Goal: Information Seeking & Learning: Learn about a topic

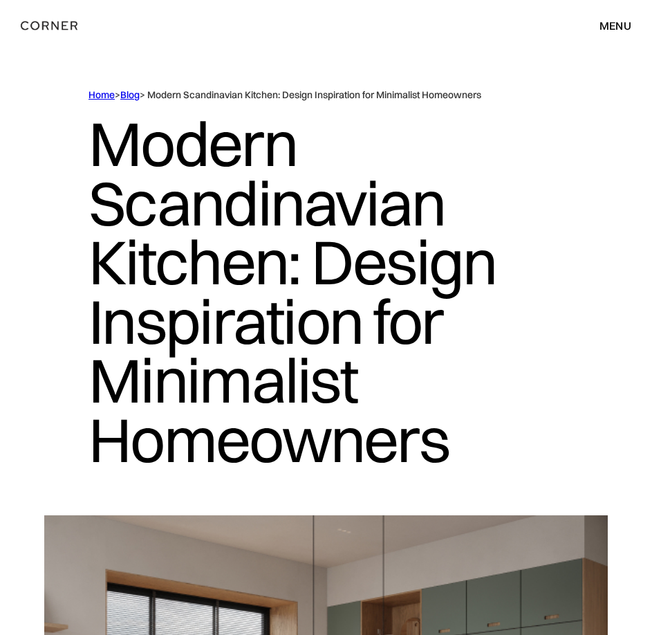
click at [59, 20] on img "home" at bounding box center [49, 26] width 57 height 18
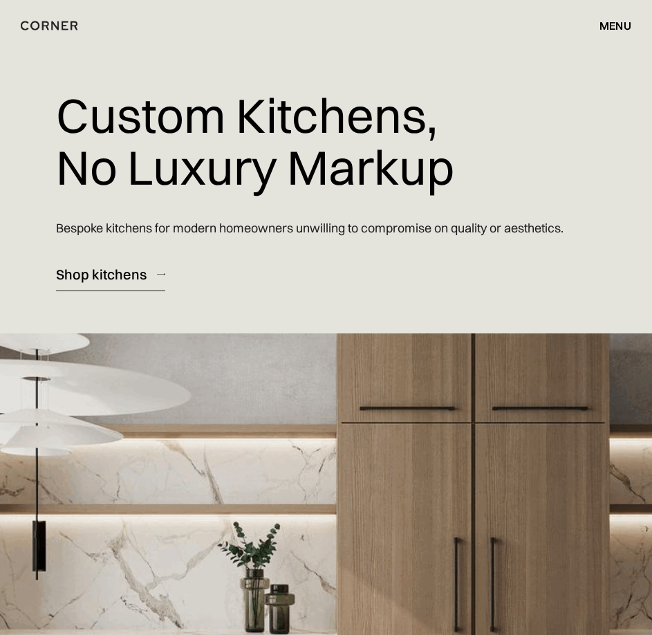
scroll to position [138, 0]
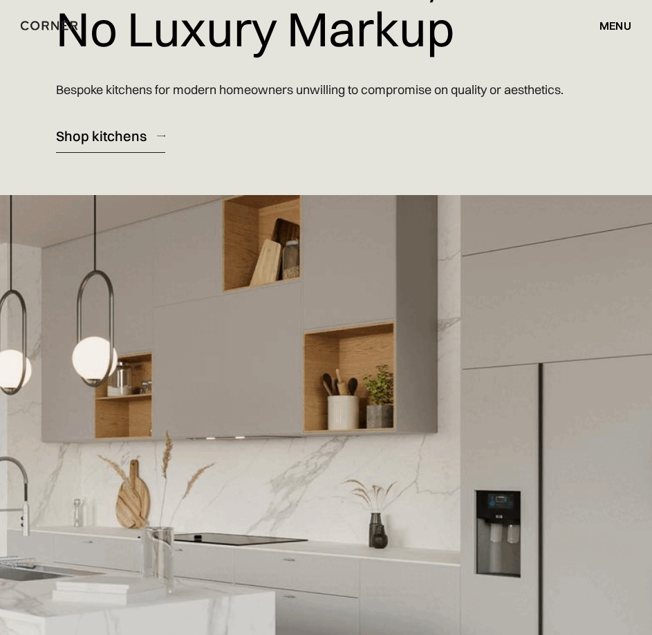
click at [111, 147] on link "Shop kitchens" at bounding box center [110, 136] width 109 height 34
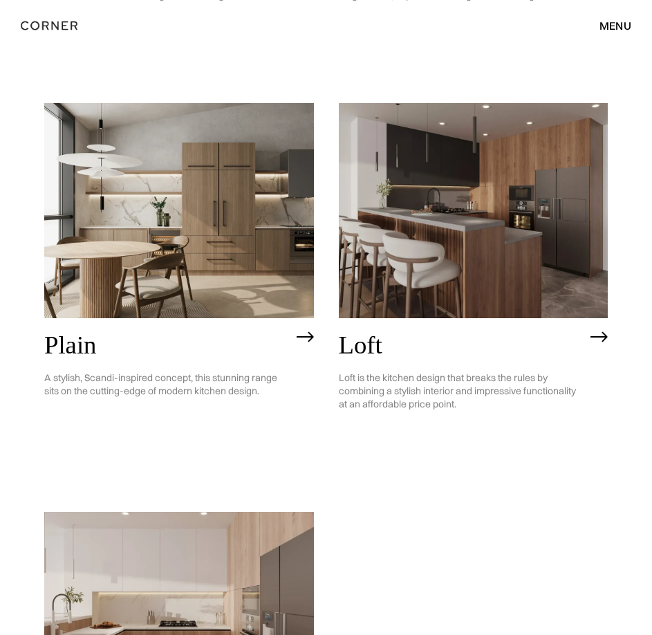
scroll to position [2213, 0]
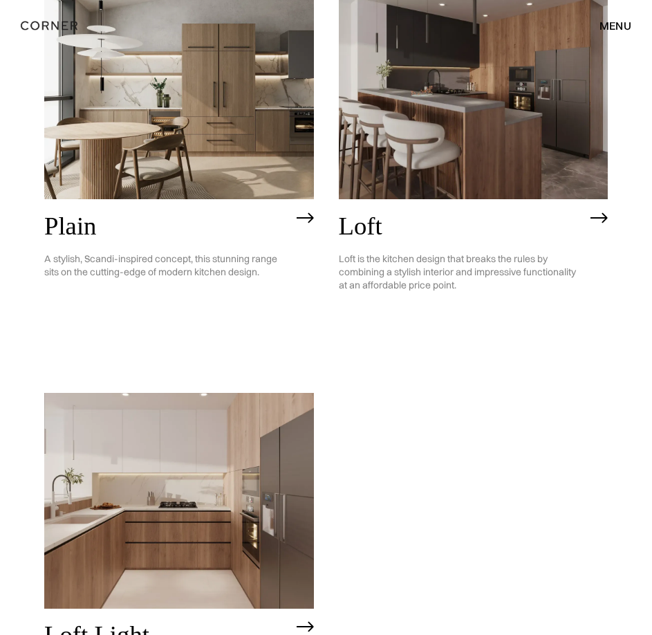
click at [73, 227] on h2 "Plain" at bounding box center [167, 226] width 246 height 28
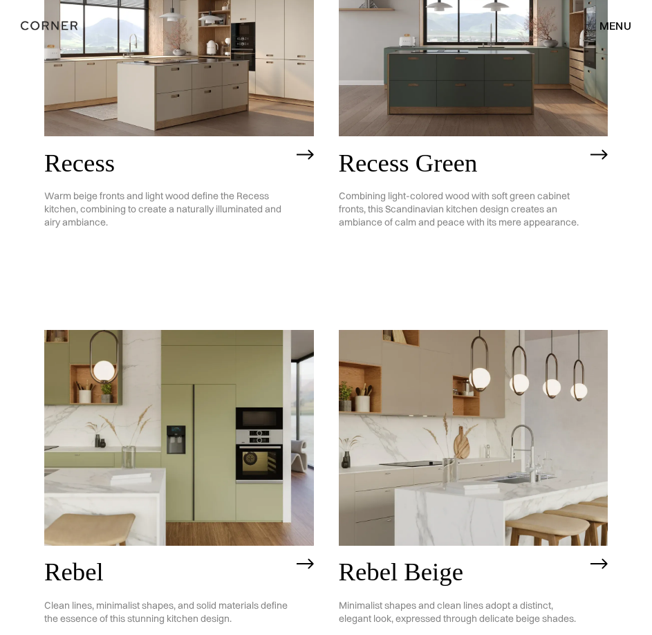
scroll to position [0, 0]
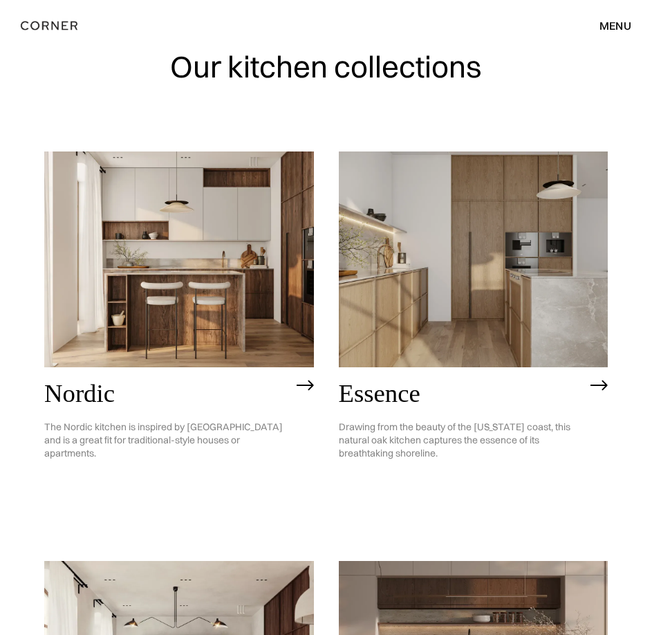
drag, startPoint x: 381, startPoint y: 288, endPoint x: 337, endPoint y: 29, distance: 262.5
click at [612, 17] on div "menu close" at bounding box center [609, 26] width 46 height 24
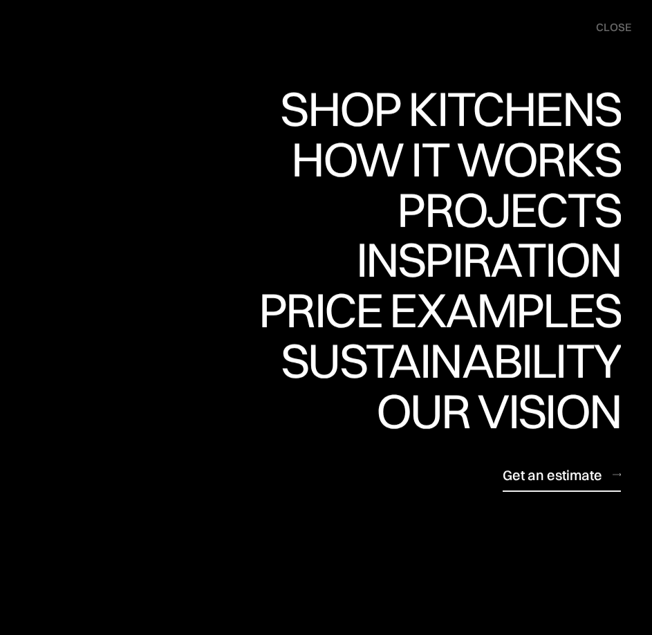
click at [478, 95] on div "Shop Kitchens" at bounding box center [450, 108] width 341 height 48
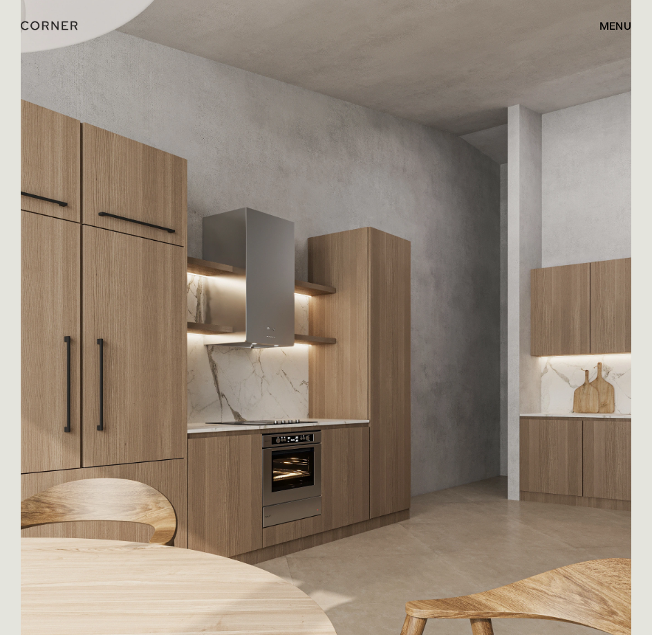
scroll to position [6848, 0]
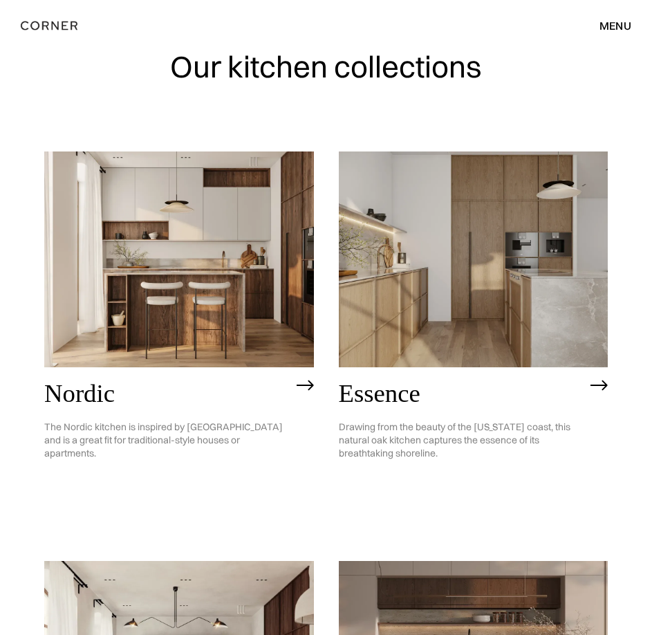
click at [310, 383] on img at bounding box center [305, 385] width 17 height 11
click at [472, 302] on img at bounding box center [474, 259] width 270 height 216
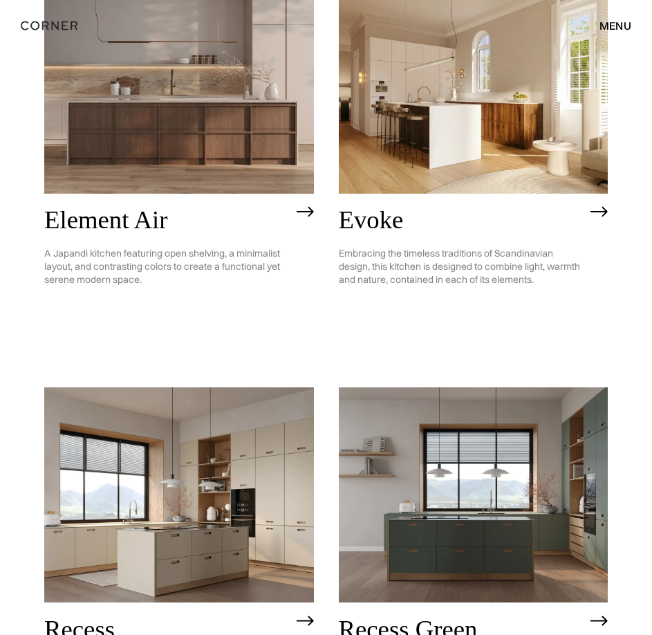
scroll to position [1176, 0]
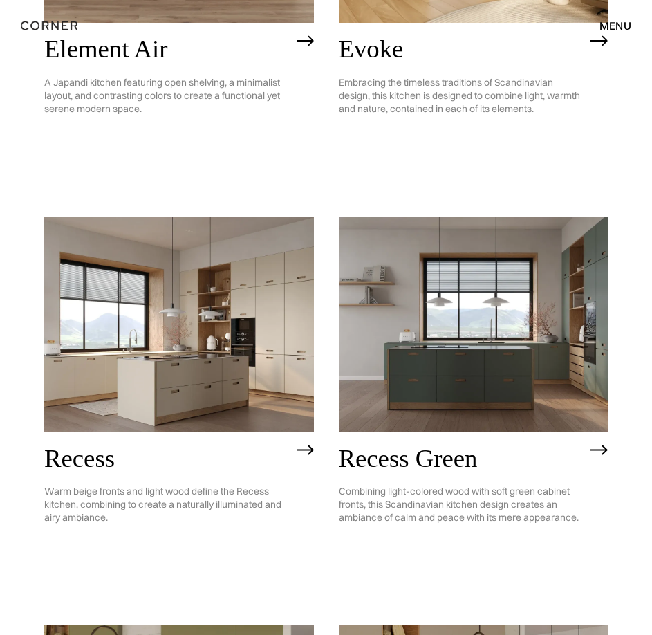
click at [205, 394] on img at bounding box center [179, 325] width 270 height 216
click at [531, 336] on img at bounding box center [474, 325] width 270 height 216
click at [100, 360] on img at bounding box center [179, 325] width 270 height 216
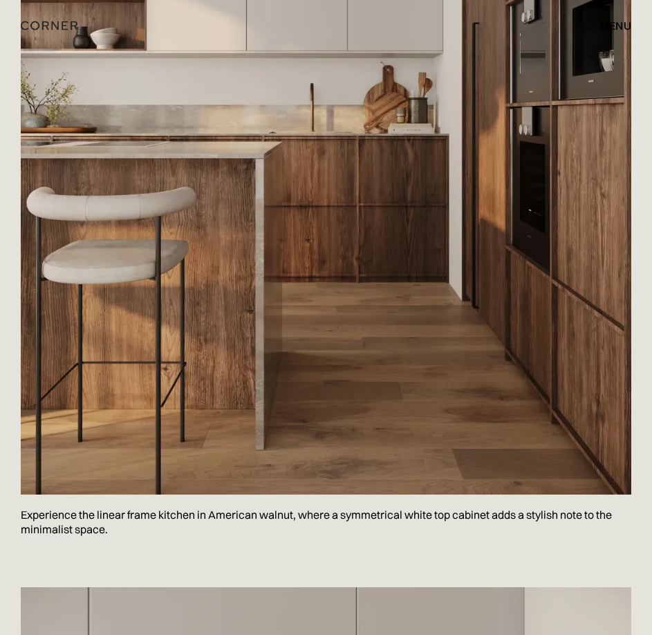
scroll to position [1245, 0]
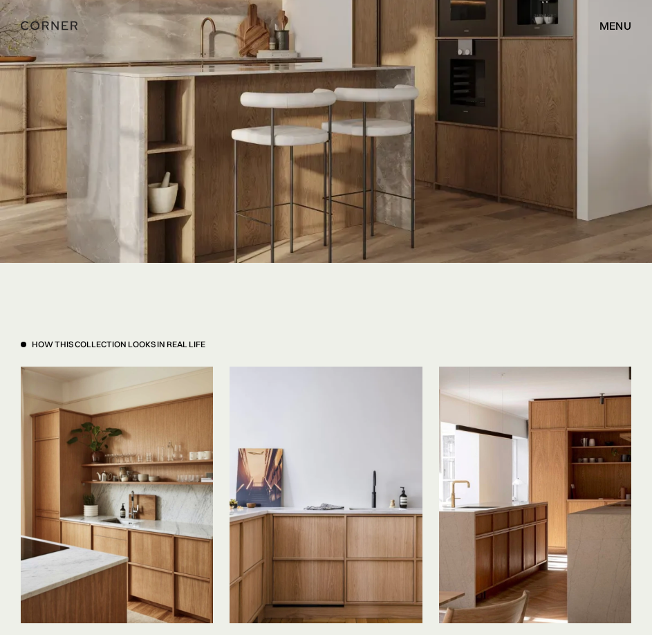
scroll to position [7125, 0]
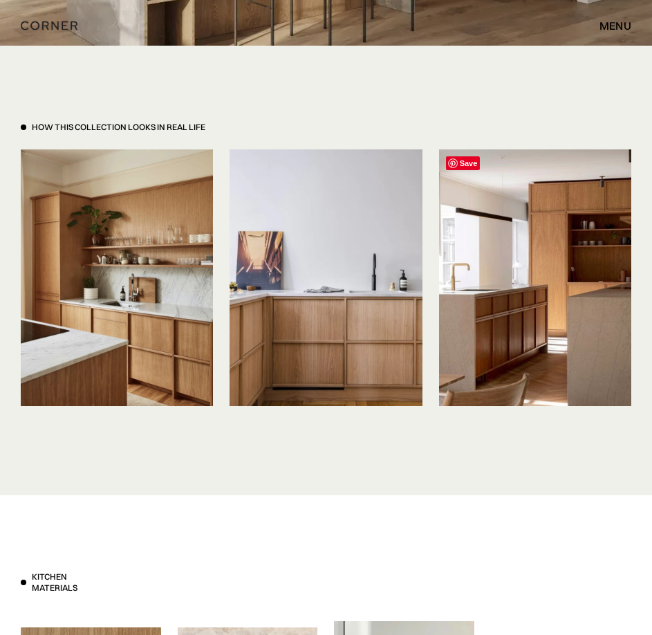
click at [499, 306] on img at bounding box center [535, 277] width 192 height 257
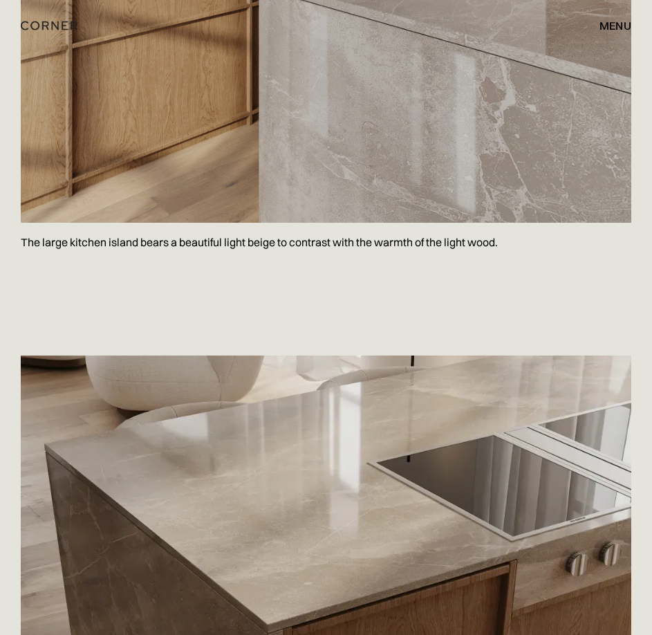
scroll to position [0, 0]
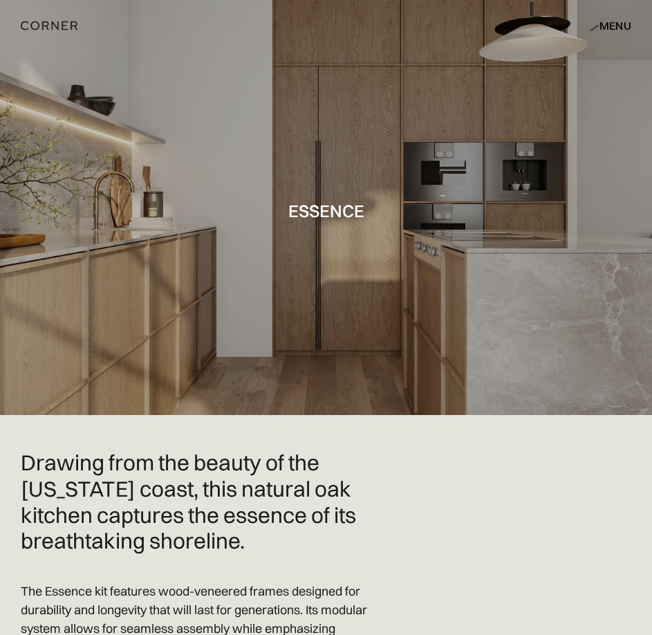
drag, startPoint x: 371, startPoint y: 554, endPoint x: 253, endPoint y: 167, distance: 404.2
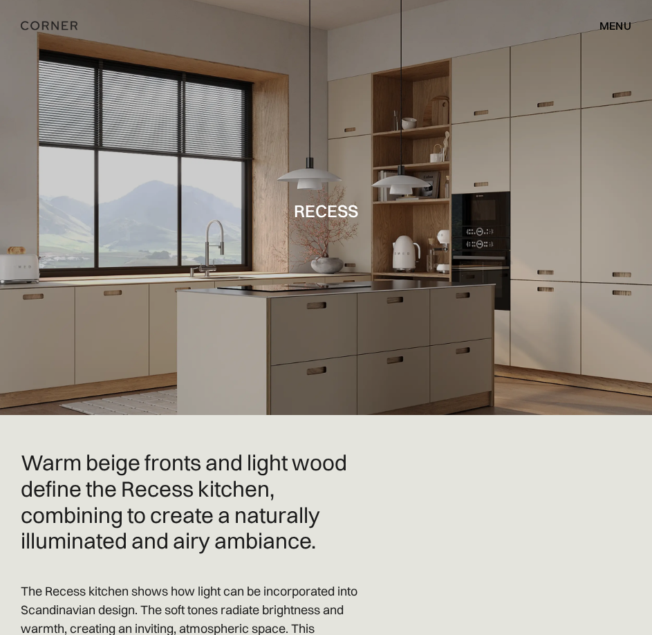
click at [521, 333] on div at bounding box center [326, 207] width 652 height 415
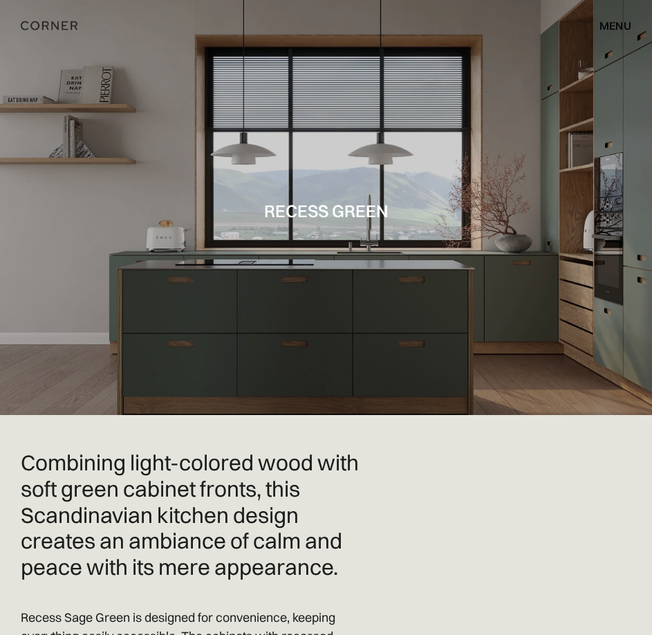
drag, startPoint x: 251, startPoint y: 398, endPoint x: 153, endPoint y: 69, distance: 342.9
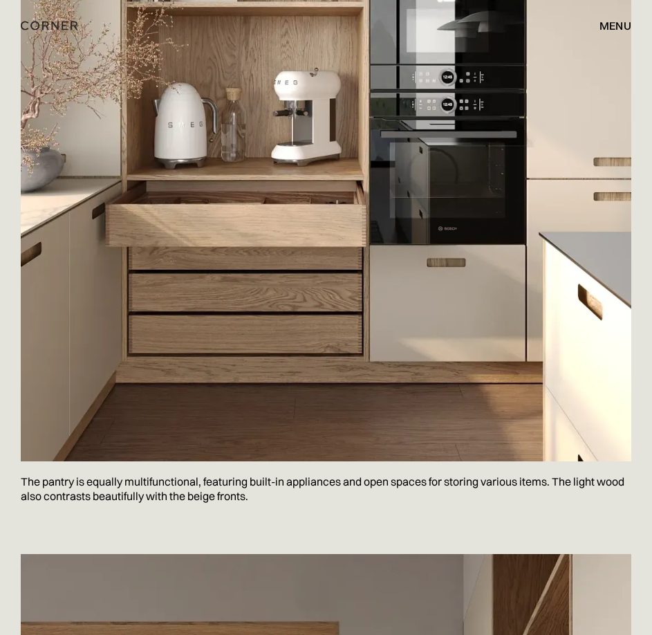
scroll to position [3459, 0]
